Goal: Task Accomplishment & Management: Complete application form

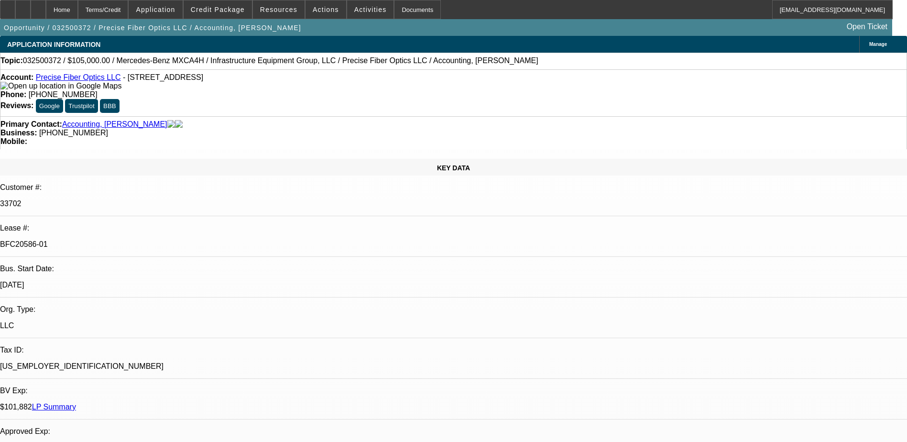
select select "0"
select select "2"
select select "0"
select select "6"
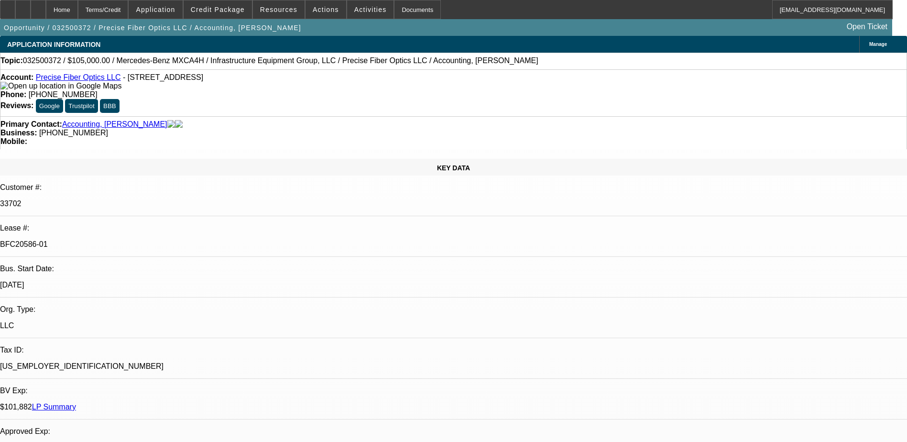
select select "0.15"
select select "2"
select select "0"
select select "6"
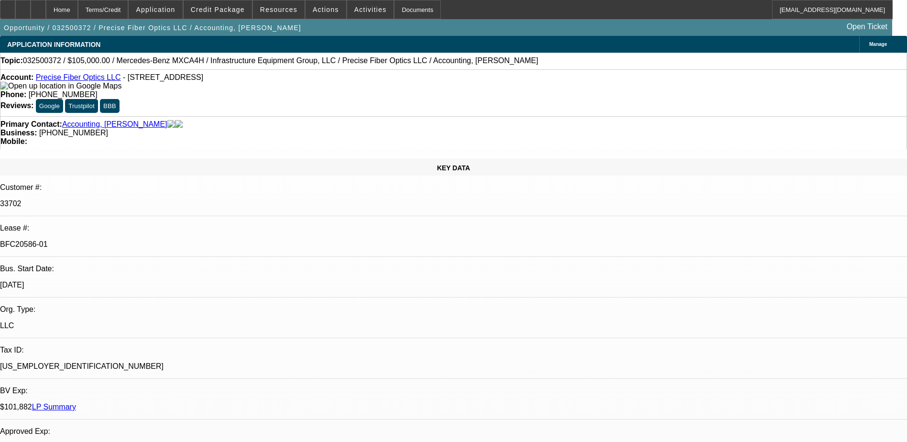
scroll to position [861, 0]
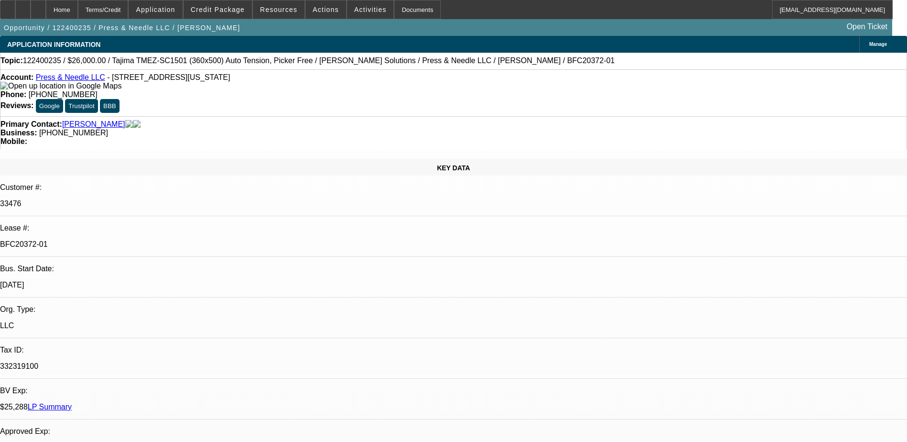
select select "0"
select select "2"
select select "0"
select select "6"
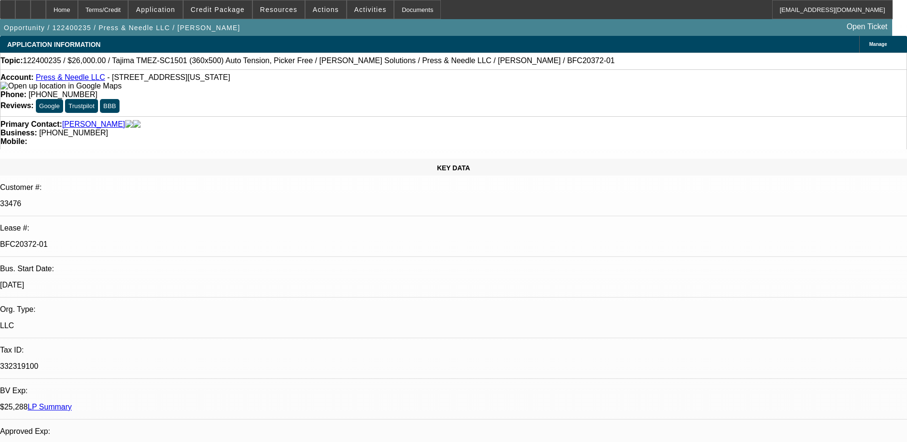
select select "0"
select select "2"
select select "0"
select select "6"
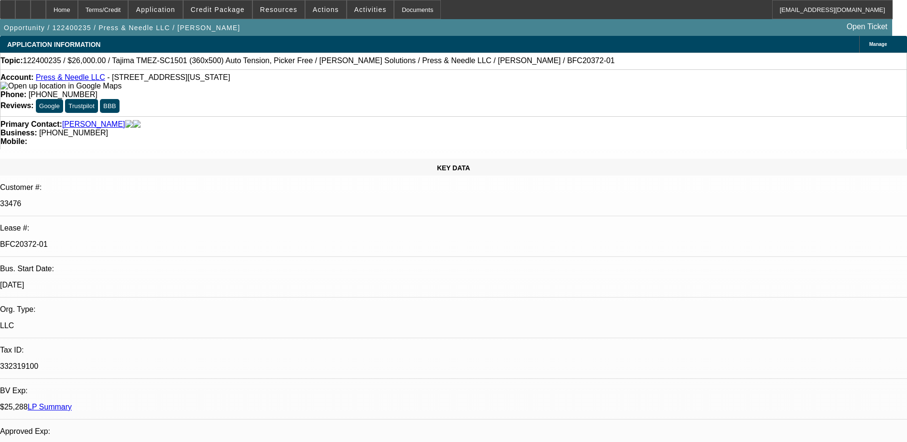
select select "0"
select select "2"
select select "0"
select select "6"
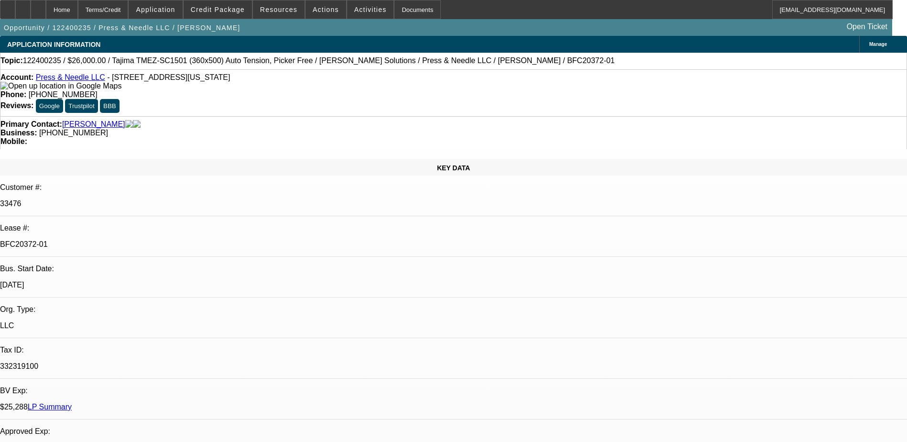
select select "0"
select select "2"
select select "0"
select select "6"
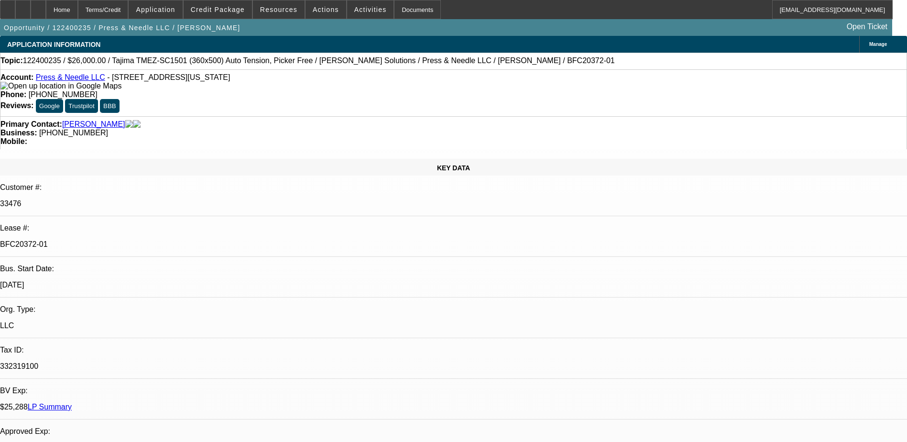
scroll to position [813, 0]
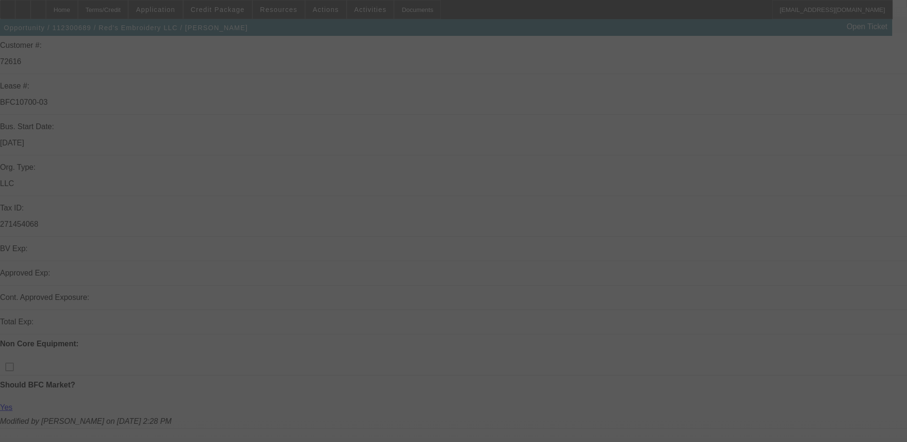
scroll to position [143, 0]
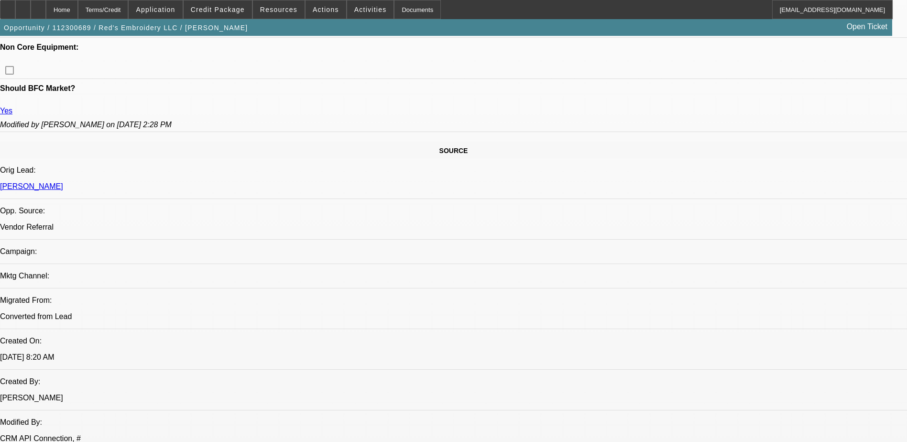
select select "0"
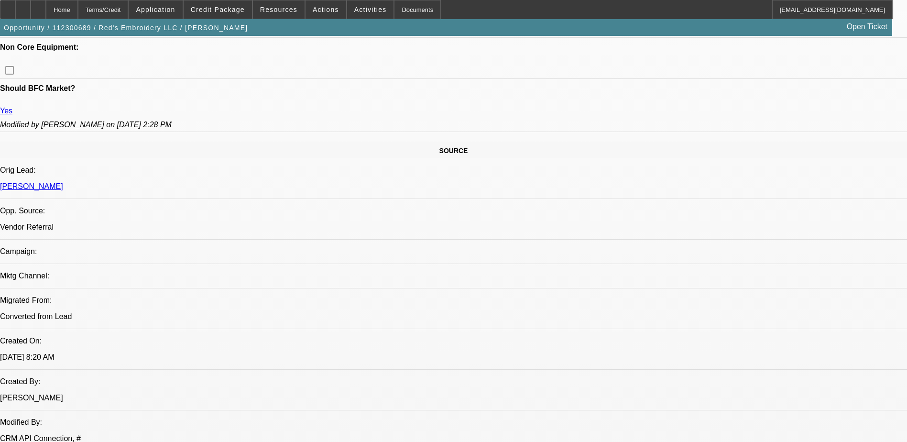
select select "0"
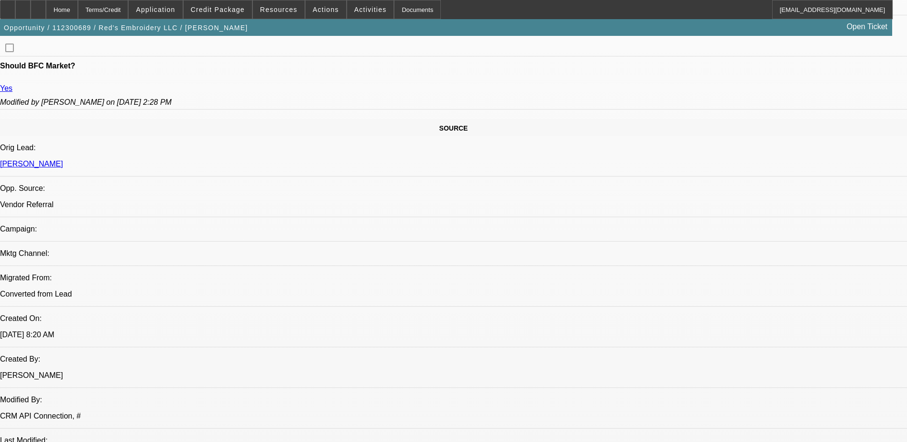
select select "1"
select select "6"
select select "1"
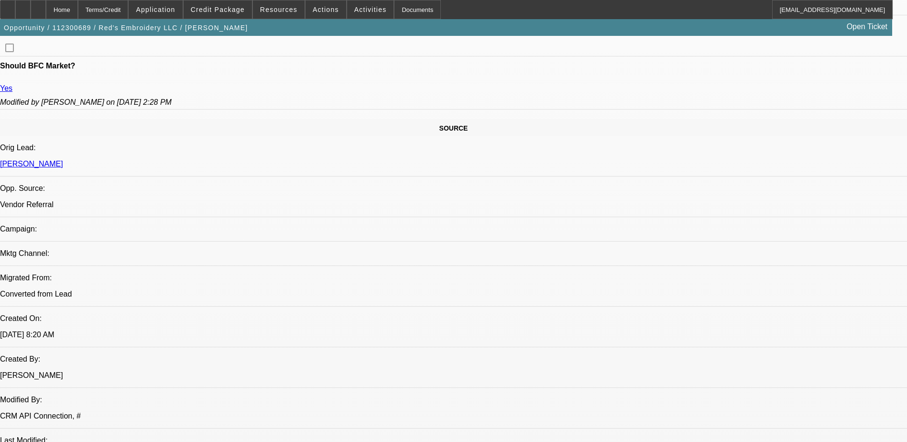
select select "6"
select select "1"
select select "6"
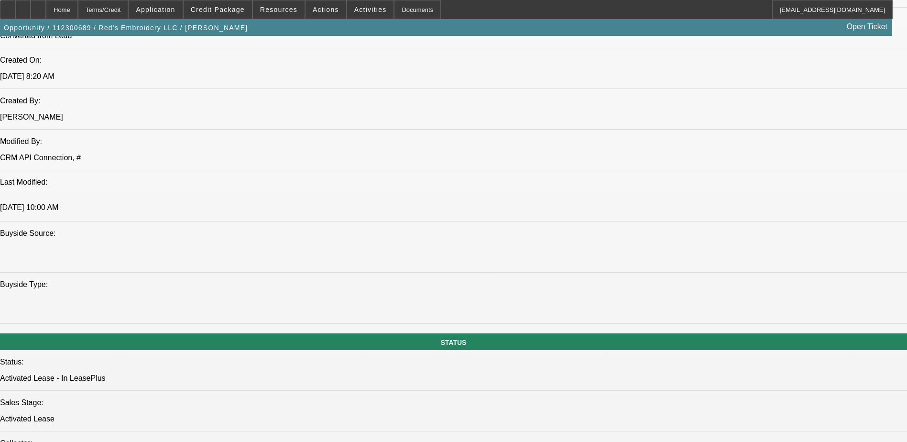
scroll to position [806, 0]
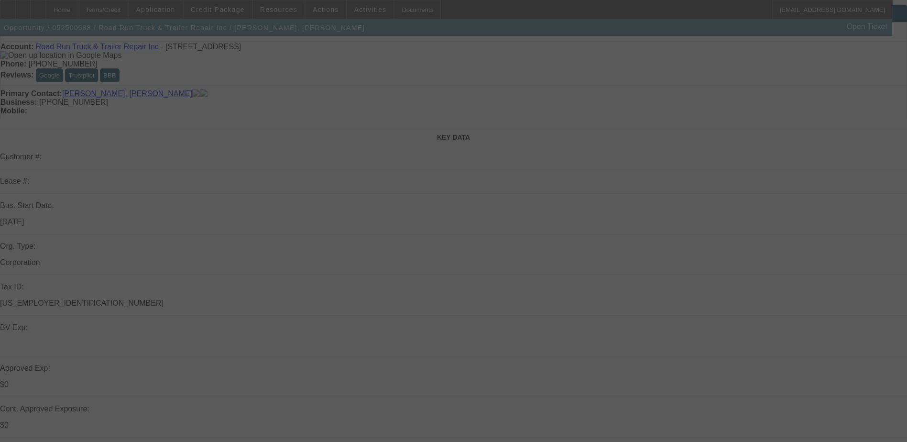
scroll to position [48, 0]
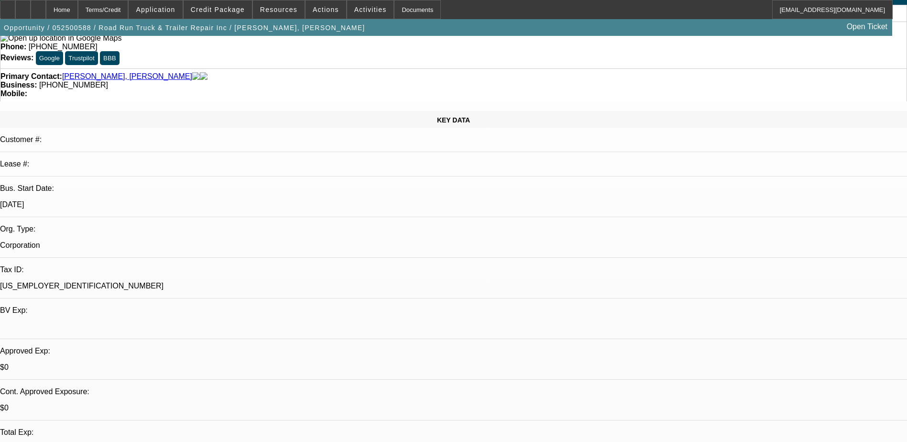
select select "0.15"
select select "2"
select select "0.1"
select select "0.15"
select select "2"
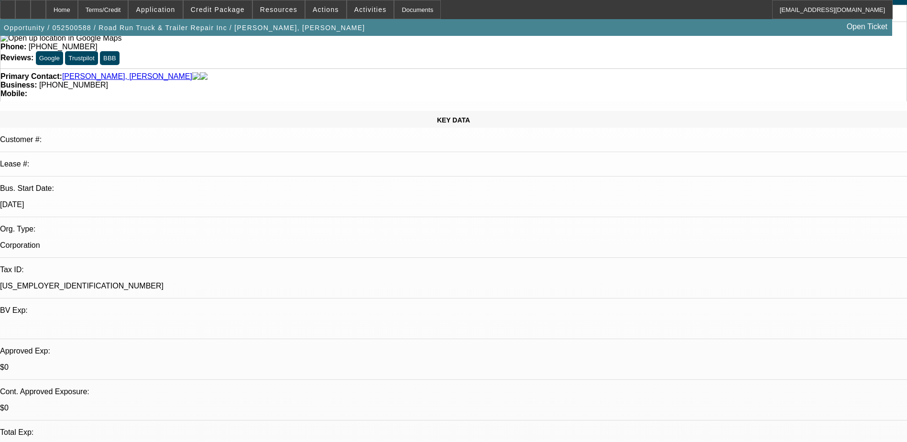
select select "0.1"
select select "0.15"
select select "2"
select select "0.1"
select select "0.15"
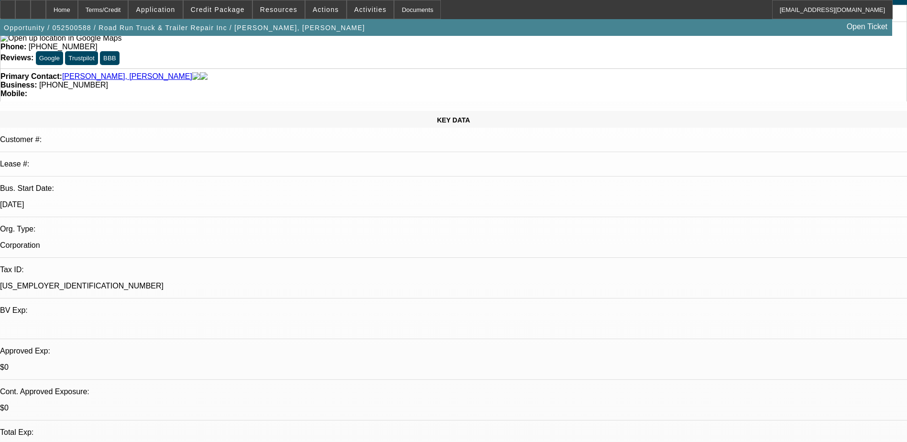
select select "2"
select select "0.1"
select select "1"
select select "2"
select select "4"
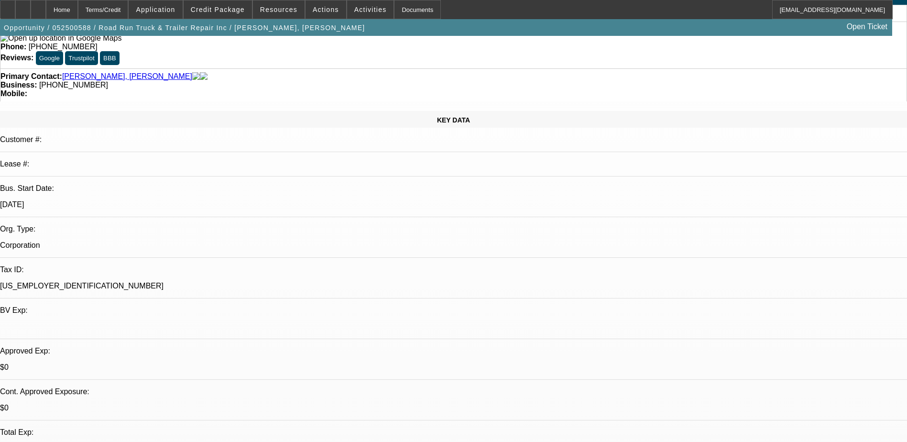
select select "1"
select select "2"
select select "4"
select select "1"
select select "2"
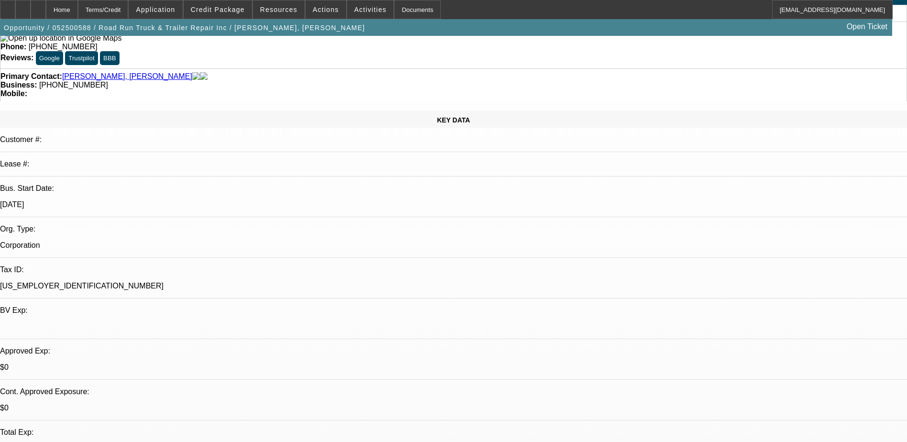
select select "4"
select select "1"
select select "2"
select select "4"
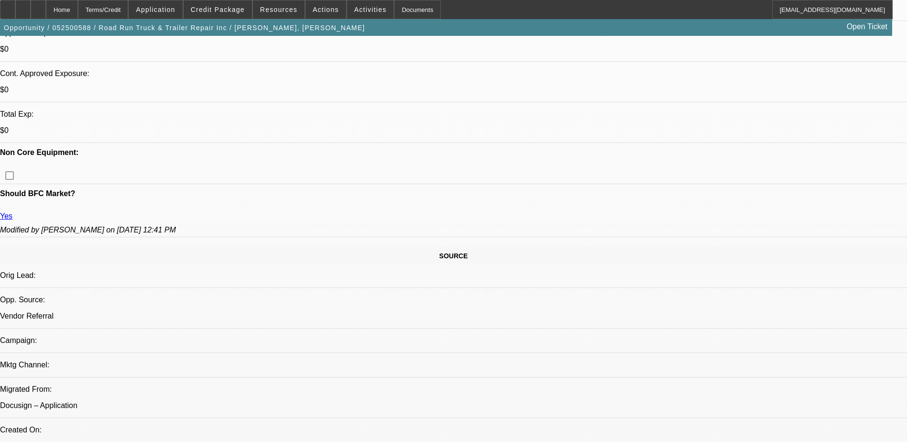
scroll to position [383, 0]
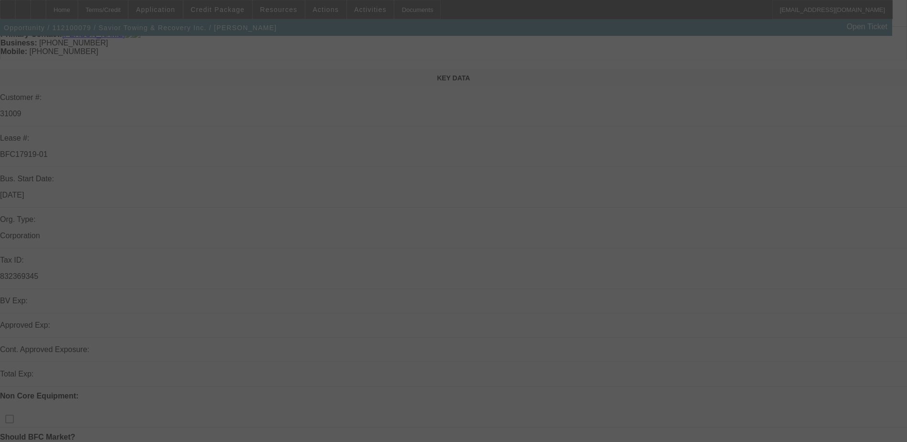
scroll to position [96, 0]
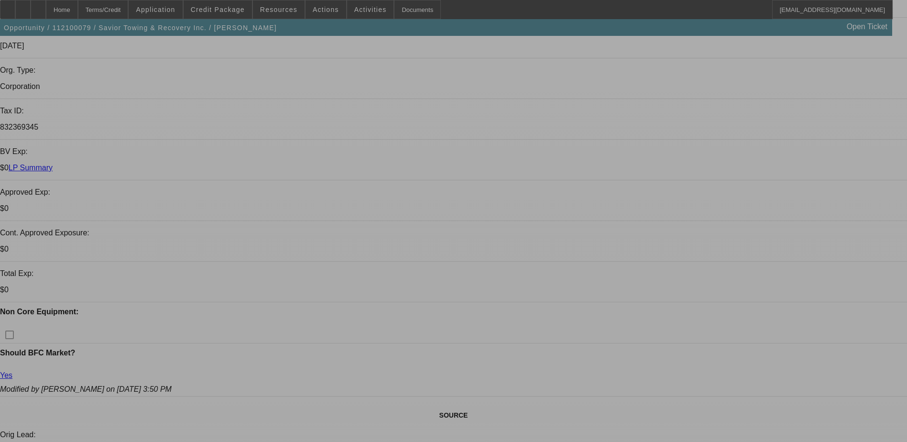
select select "0.1"
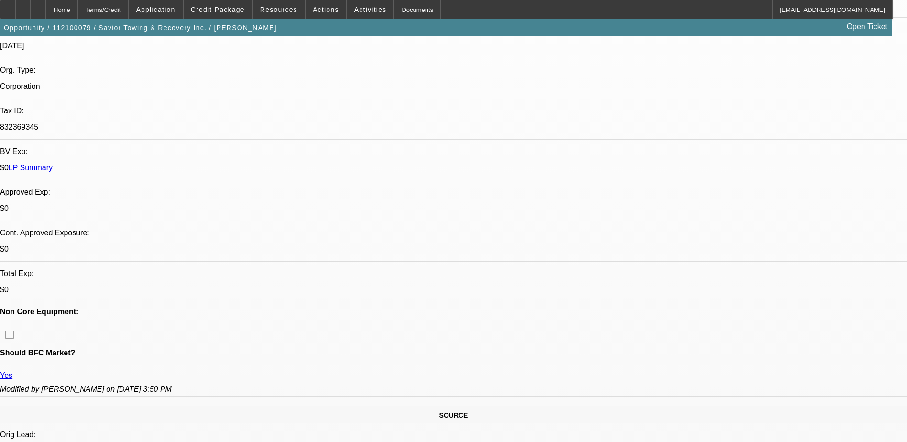
select select "0"
select select "0.1"
select select "0"
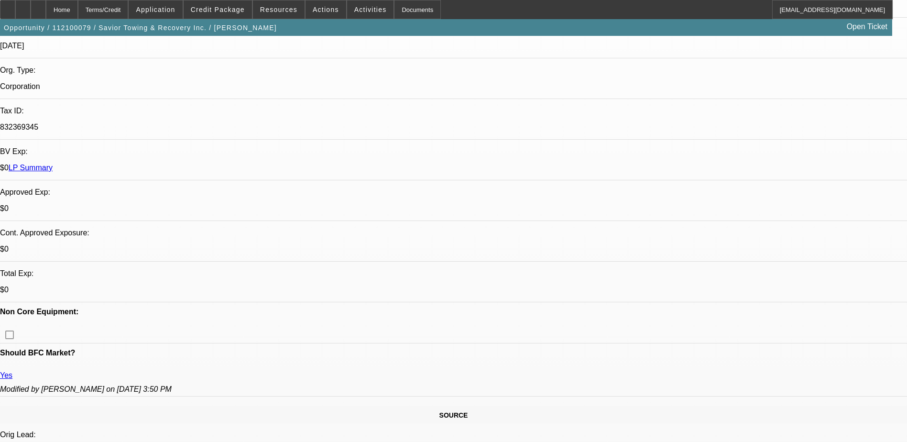
select select "0.1"
select select "0"
select select "0.1"
select select "0"
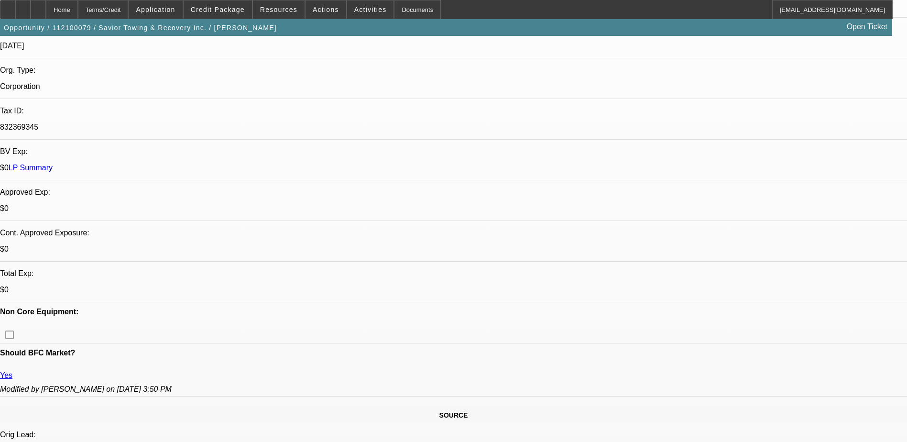
select select "0"
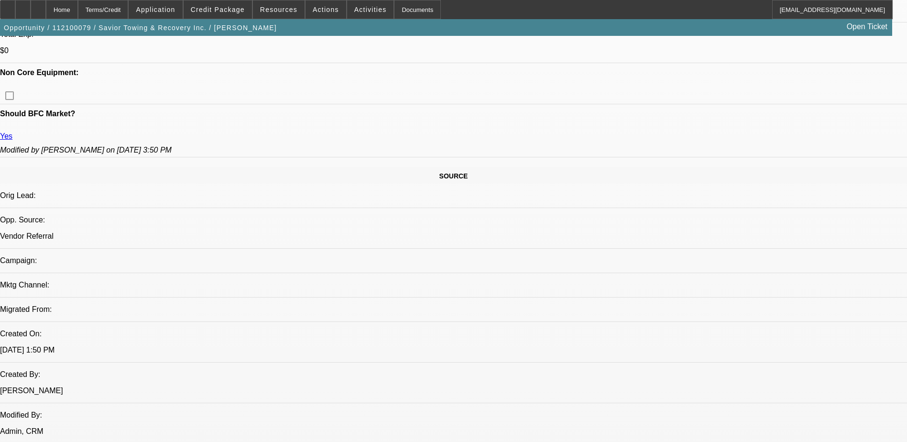
select select "1"
select select "2"
select select "6"
select select "1"
select select "2"
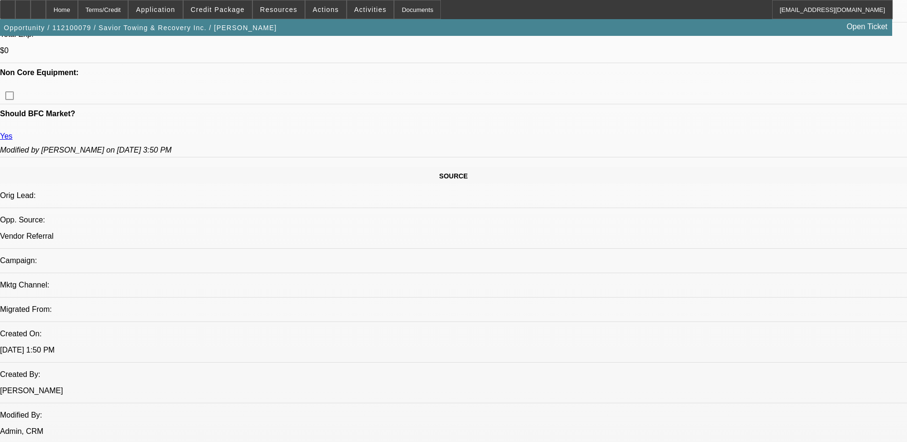
select select "6"
select select "1"
select select "2"
select select "6"
select select "1"
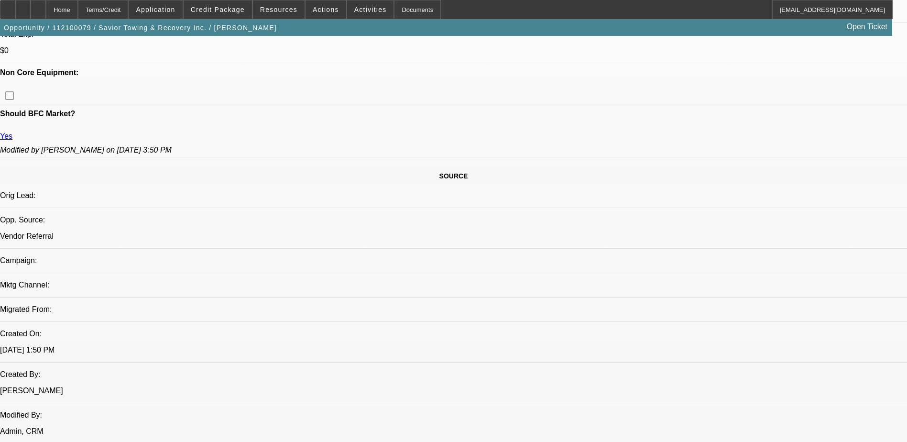
select select "2"
select select "6"
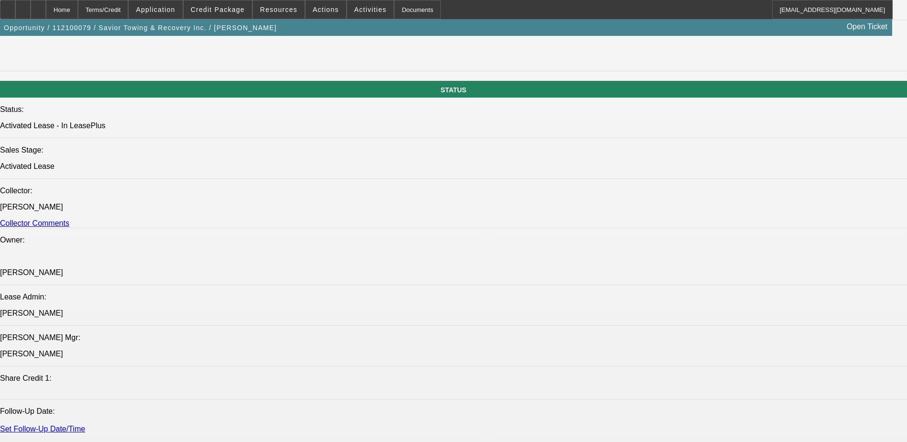
scroll to position [956, 0]
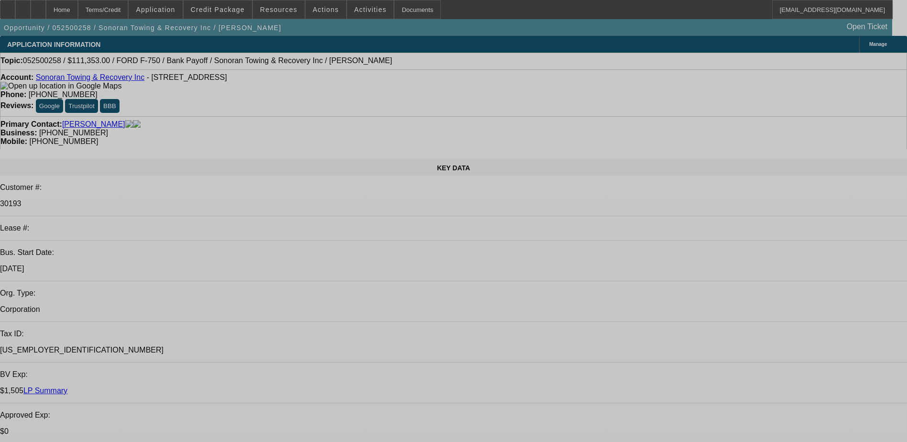
select select "0"
select select "2"
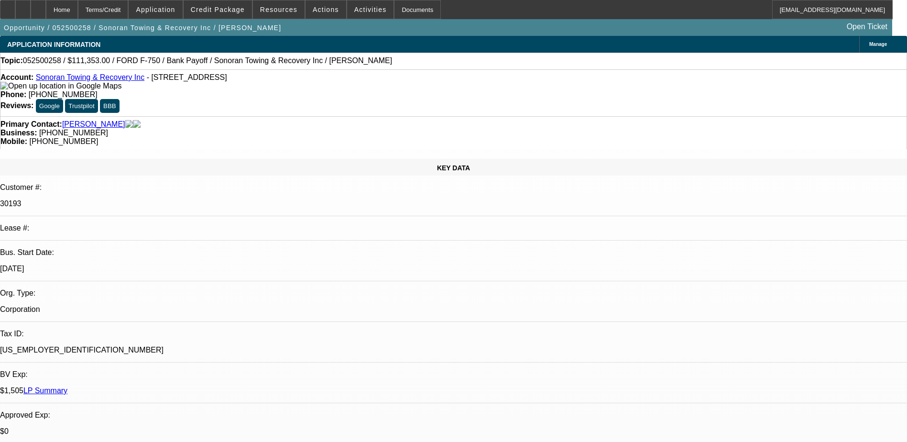
select select "2"
select select "0.1"
select select "4"
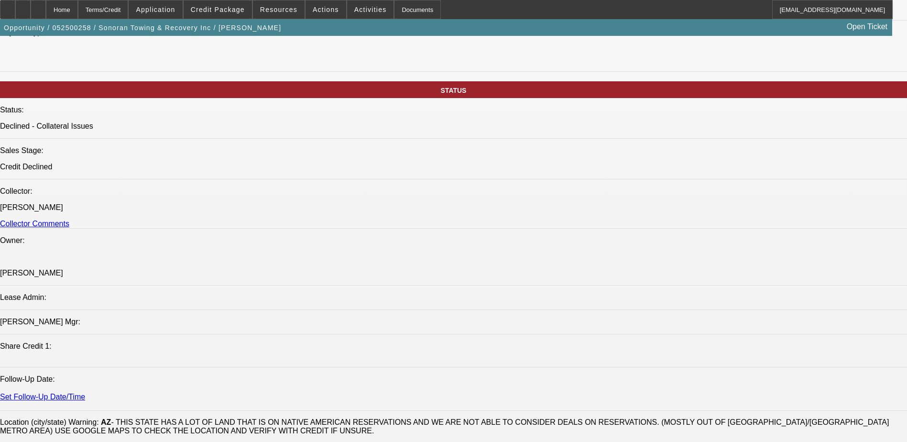
scroll to position [1100, 0]
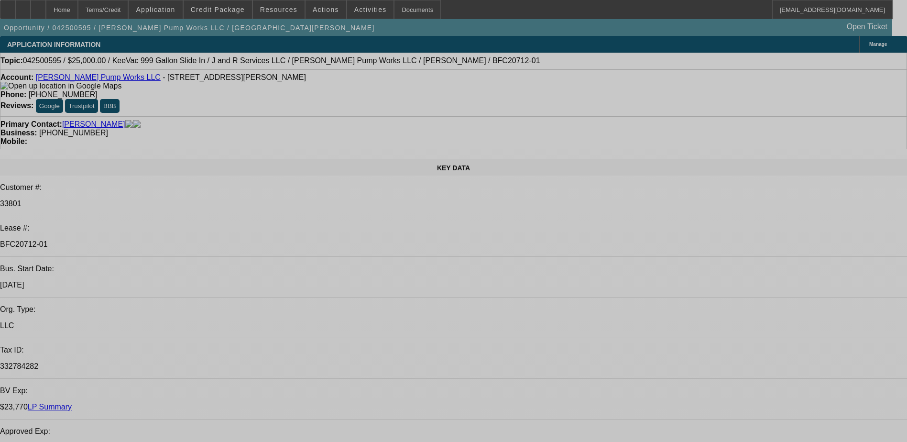
select select "0"
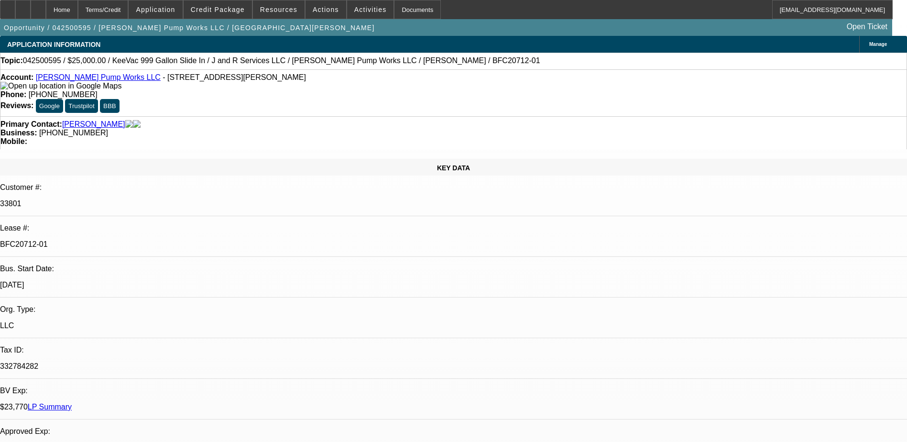
select select "2"
select select "0"
select select "2"
select select "0"
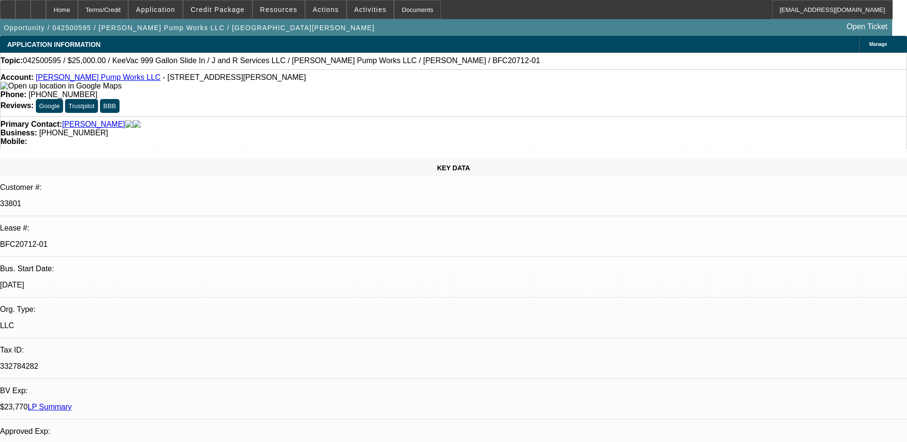
select select "0"
select select "2"
select select "0"
select select "2"
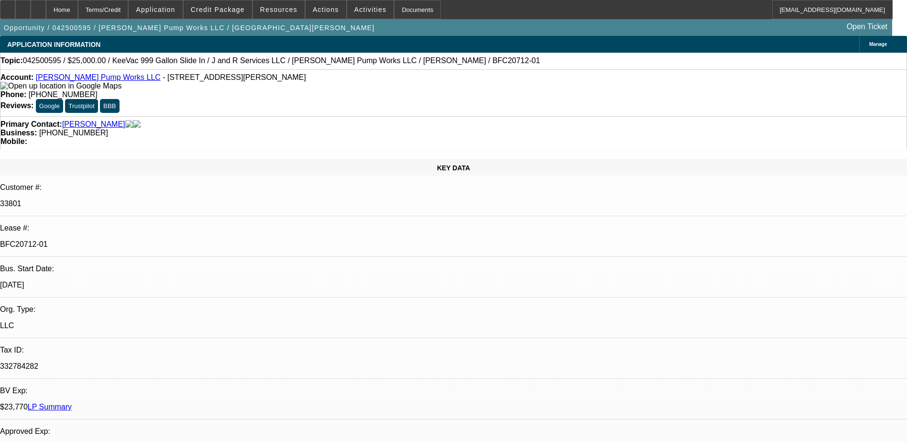
select select "0"
select select "1"
select select "2"
select select "6"
select select "1"
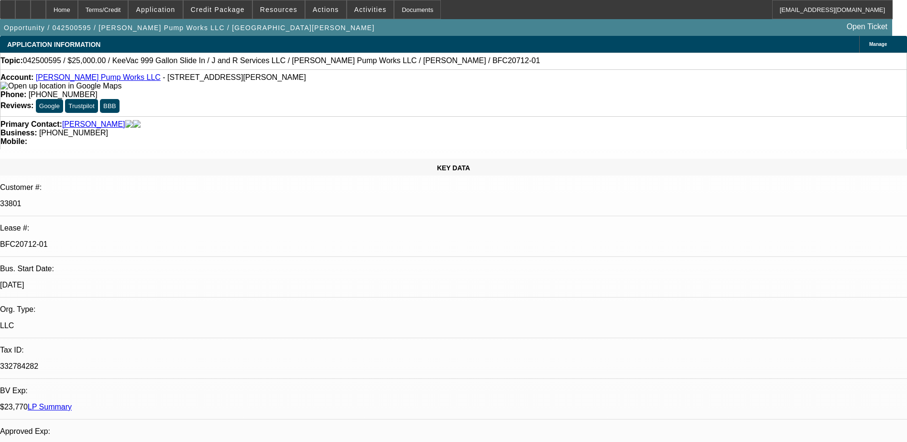
select select "2"
select select "6"
select select "1"
select select "2"
select select "6"
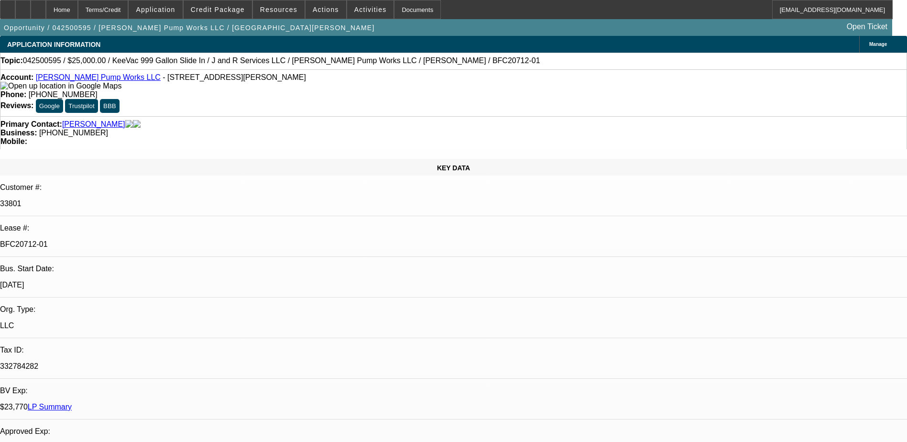
select select "1"
select select "2"
select select "6"
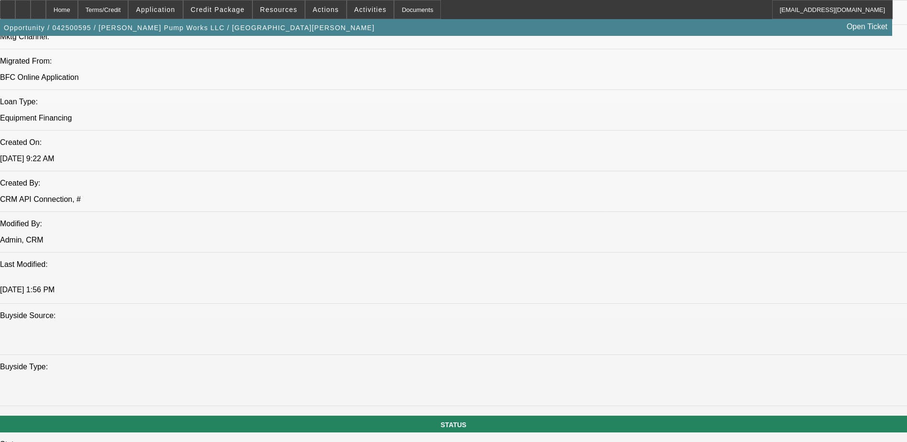
scroll to position [765, 0]
